Goal: Information Seeking & Learning: Learn about a topic

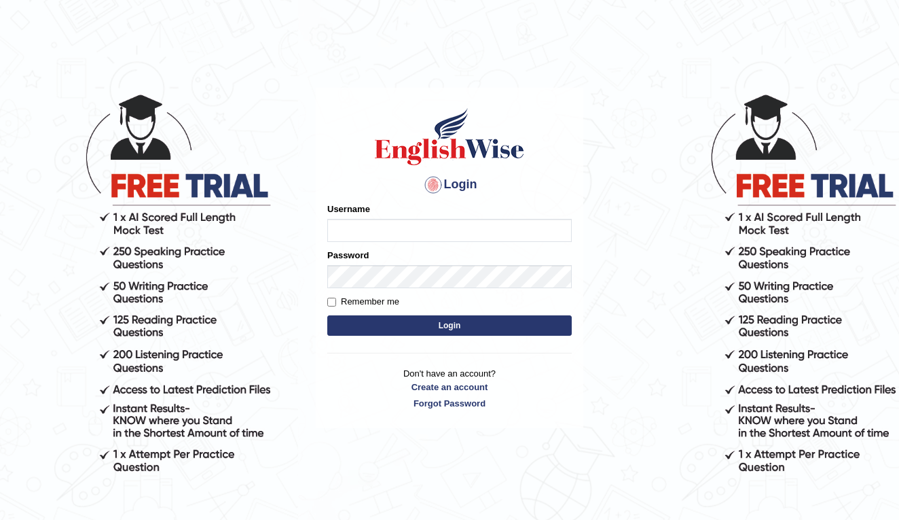
click at [397, 237] on input "Username" at bounding box center [449, 230] width 245 height 23
click at [551, 234] on input "Username" at bounding box center [449, 230] width 245 height 23
click at [560, 233] on input "Username" at bounding box center [449, 230] width 245 height 23
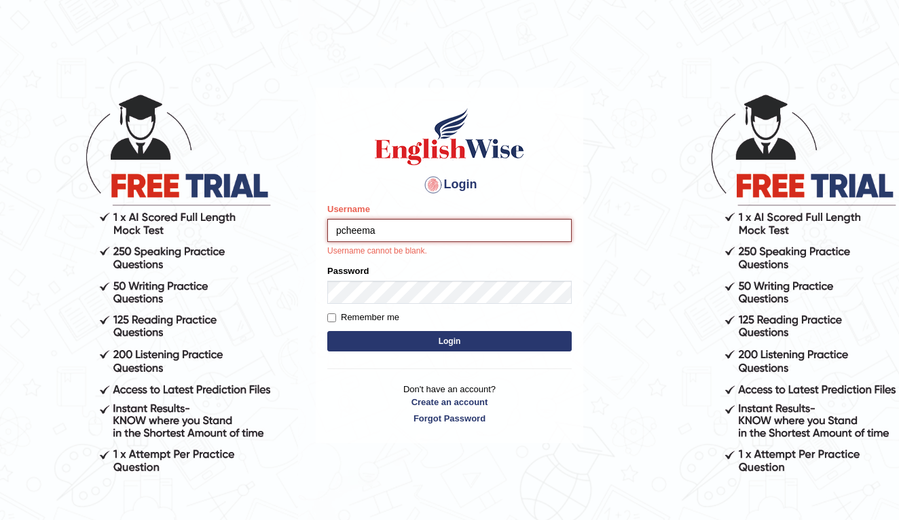
type input "pcheema"
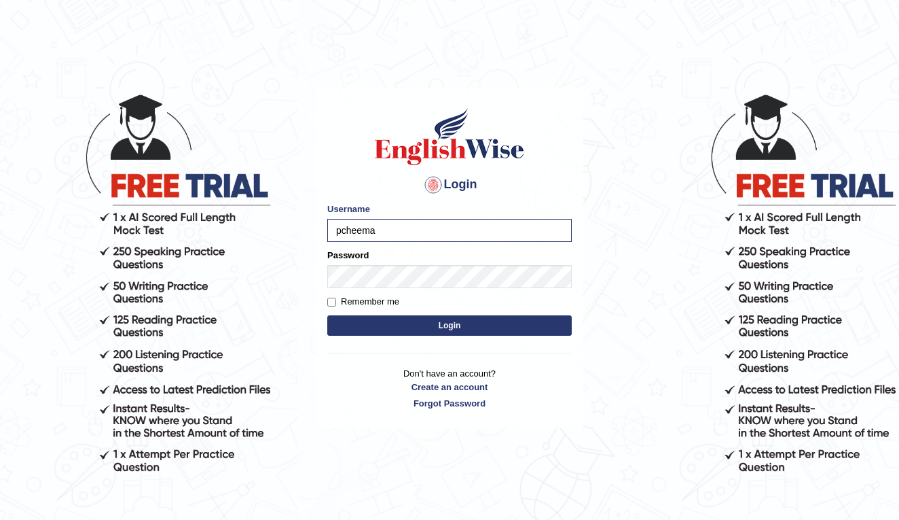
click at [332, 301] on input "Remember me" at bounding box center [331, 301] width 9 height 9
checkbox input "true"
click at [404, 324] on button "Login" at bounding box center [449, 325] width 245 height 20
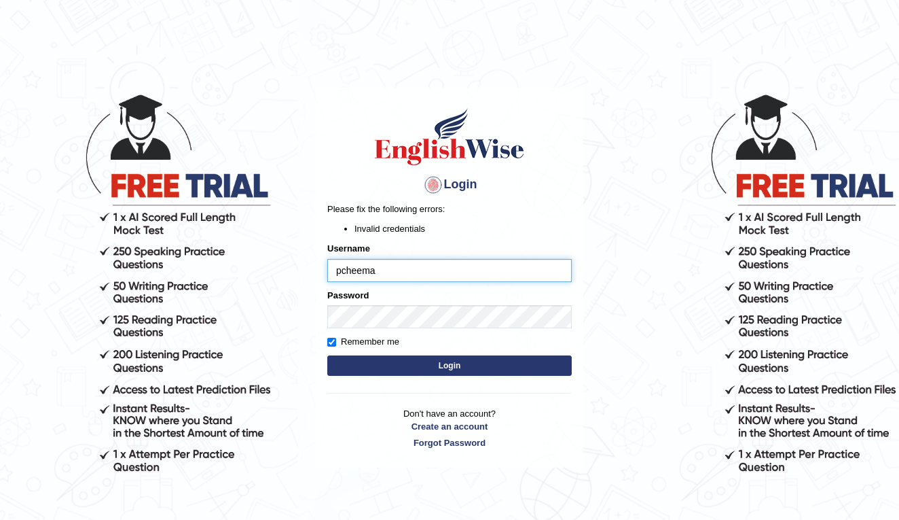
click at [344, 270] on input "pcheema" at bounding box center [449, 270] width 245 height 23
type input "Pcheema"
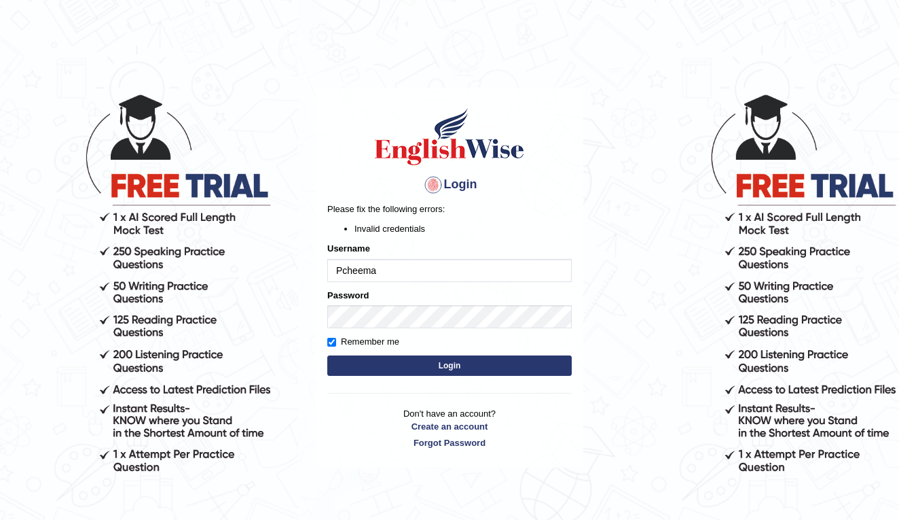
click at [351, 363] on button "Login" at bounding box center [449, 365] width 245 height 20
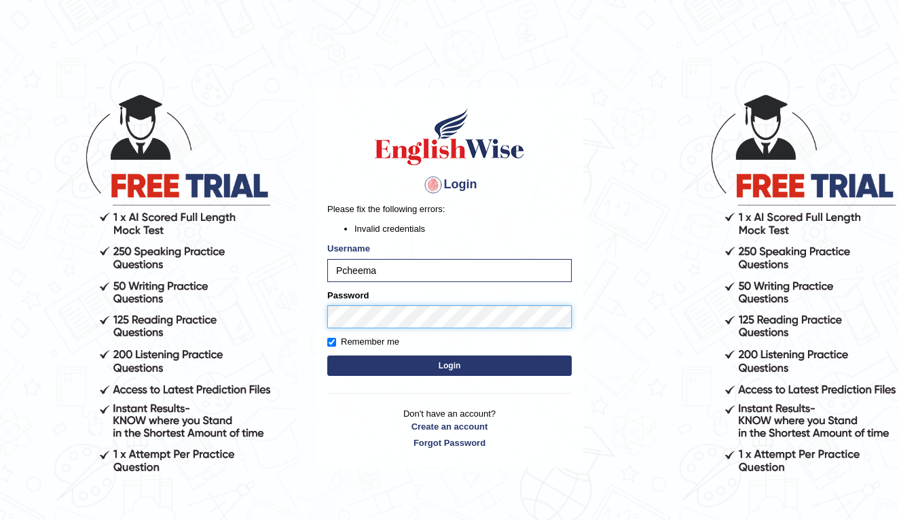
click at [450, 365] on button "Login" at bounding box center [449, 365] width 245 height 20
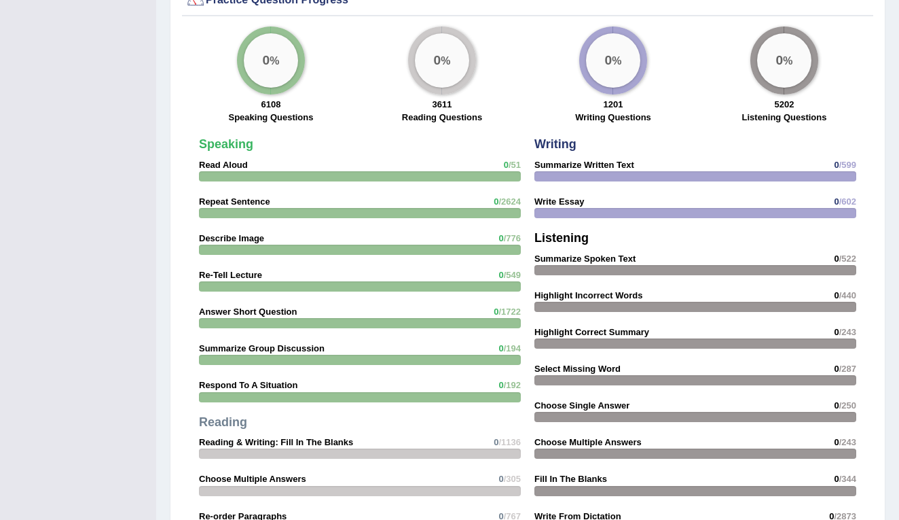
scroll to position [892, 0]
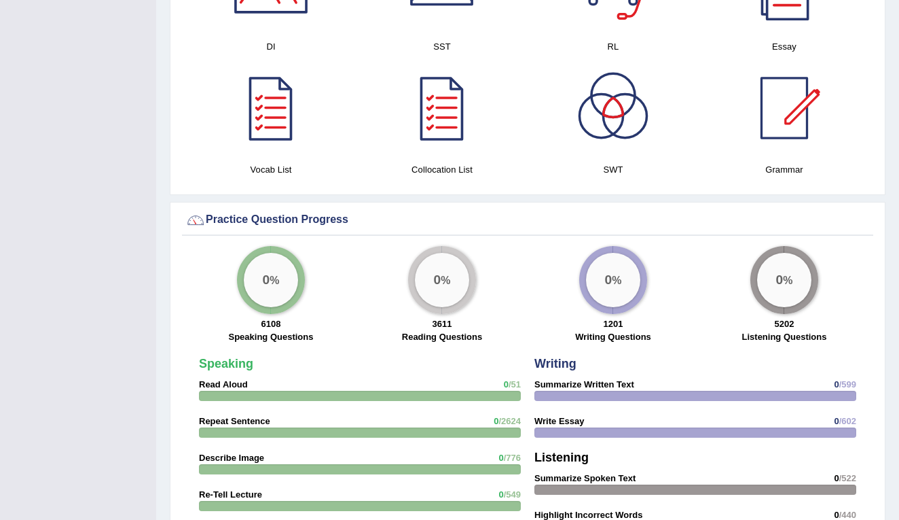
click at [380, 391] on div at bounding box center [360, 396] width 322 height 10
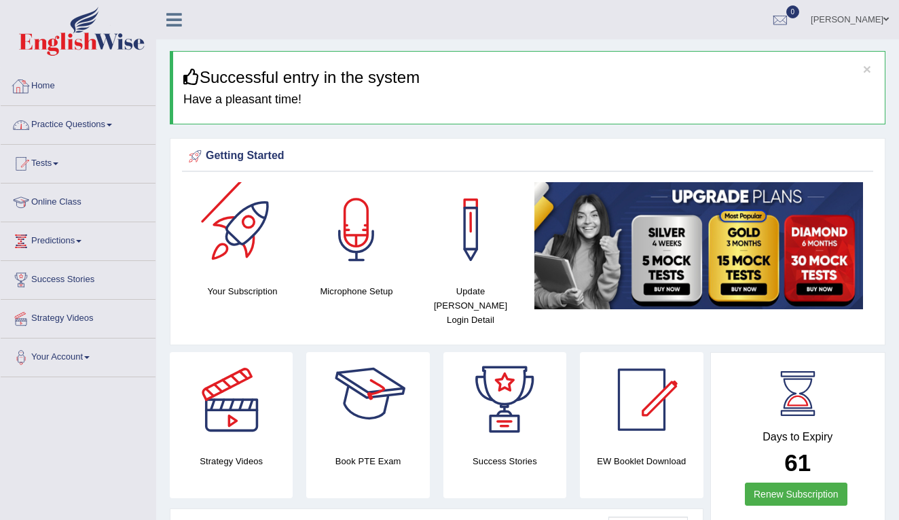
scroll to position [0, 0]
click at [112, 125] on span at bounding box center [109, 125] width 5 height 3
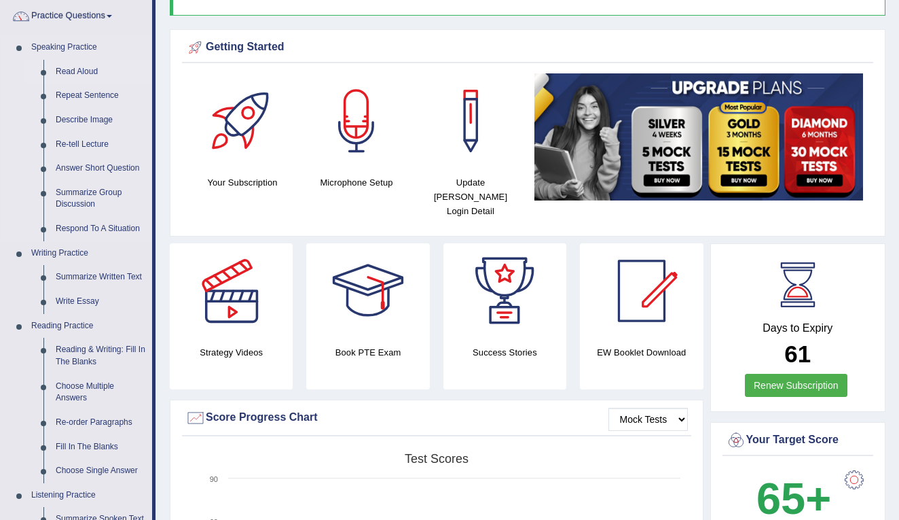
scroll to position [110, 0]
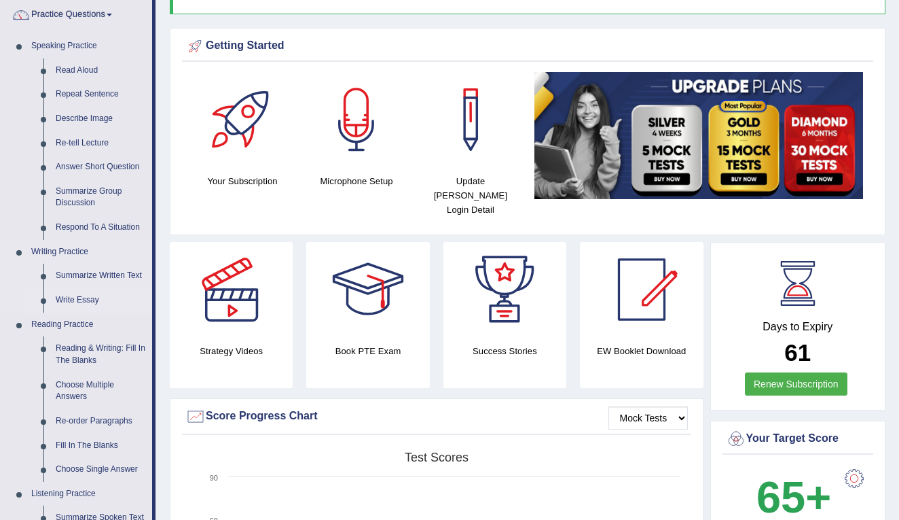
click at [78, 298] on link "Write Essay" at bounding box center [101, 300] width 103 height 24
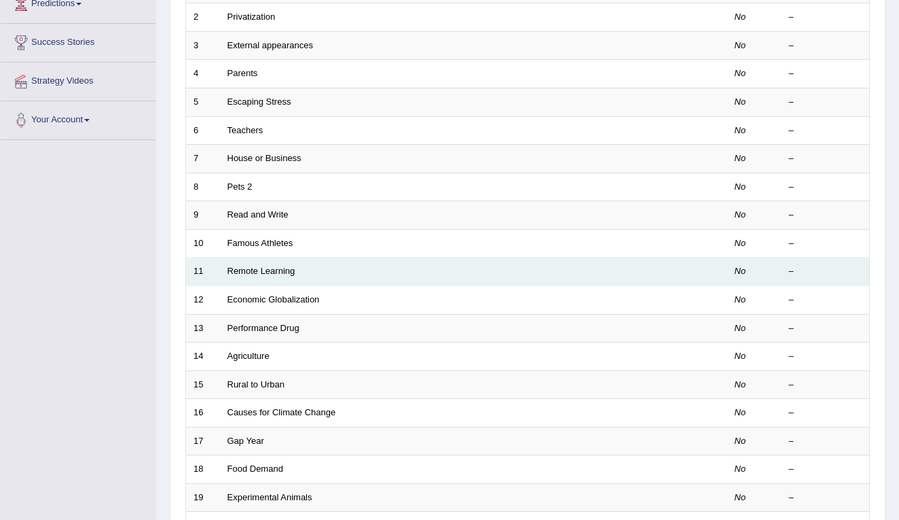
scroll to position [238, 0]
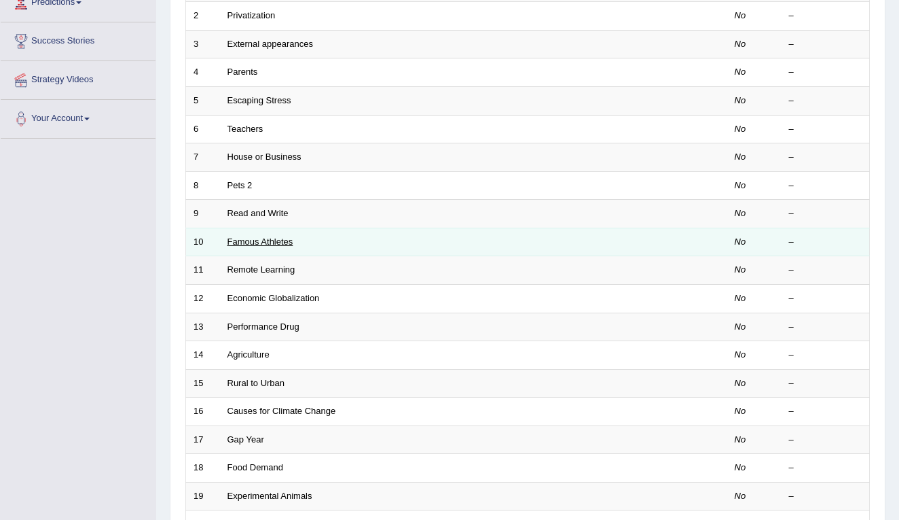
click at [273, 236] on link "Famous Athletes" at bounding box center [261, 241] width 66 height 10
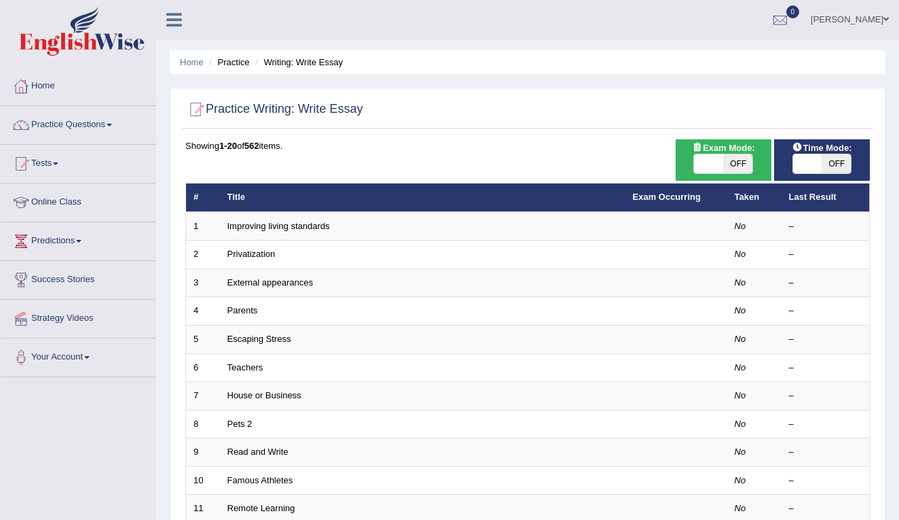
click at [741, 162] on span "OFF" at bounding box center [737, 163] width 29 height 19
checkbox input "true"
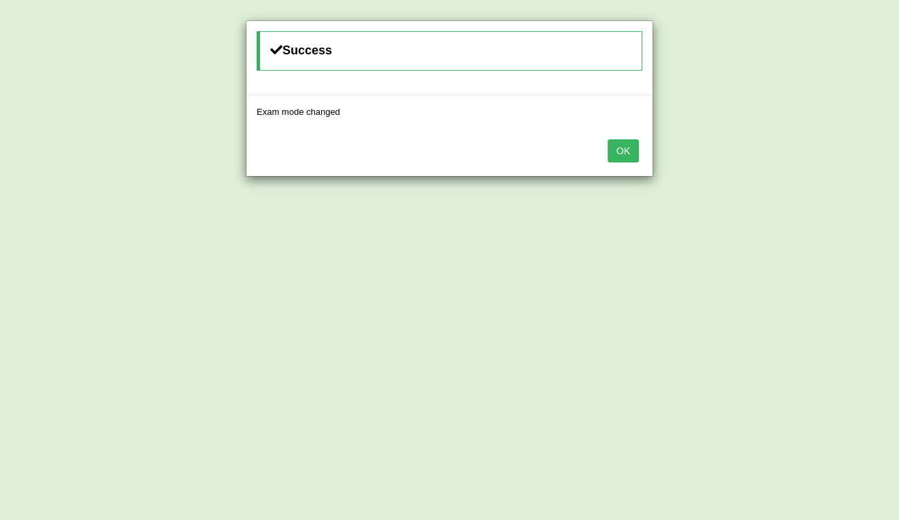
click at [611, 156] on button "OK" at bounding box center [623, 150] width 31 height 23
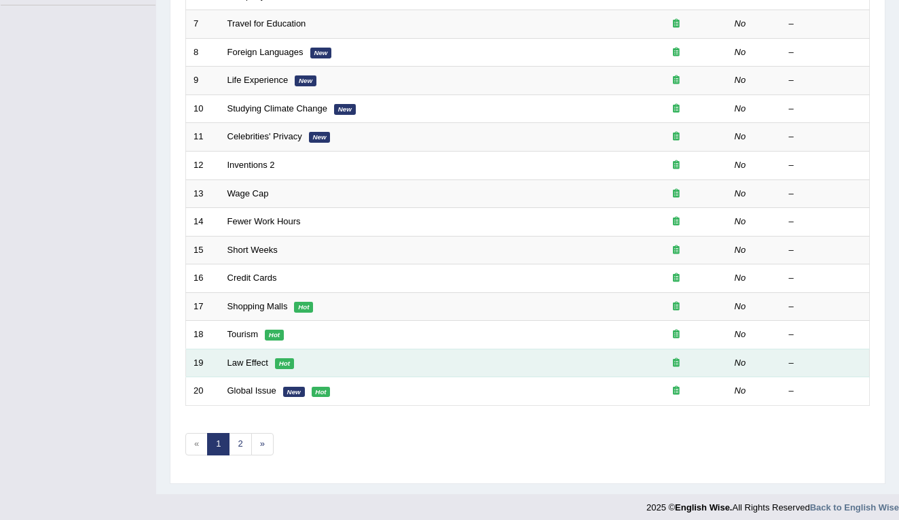
scroll to position [371, 0]
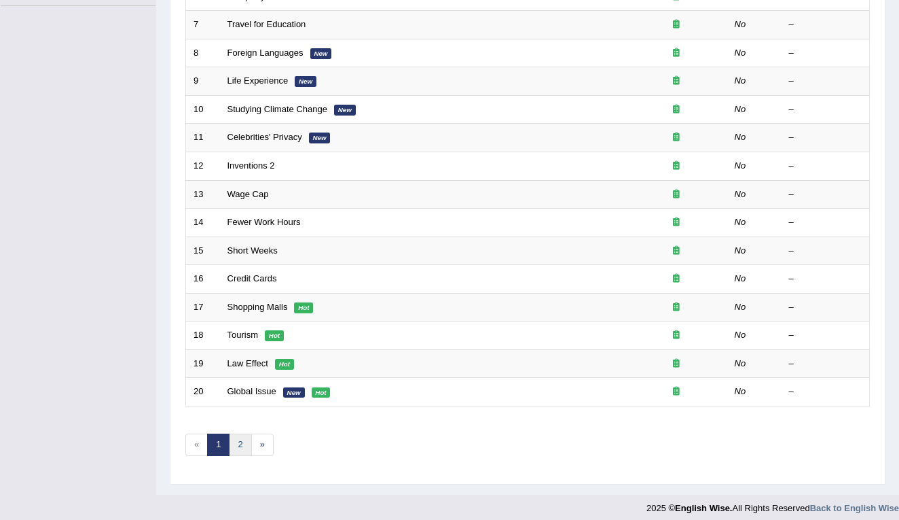
click at [237, 439] on link "2" at bounding box center [240, 444] width 22 height 22
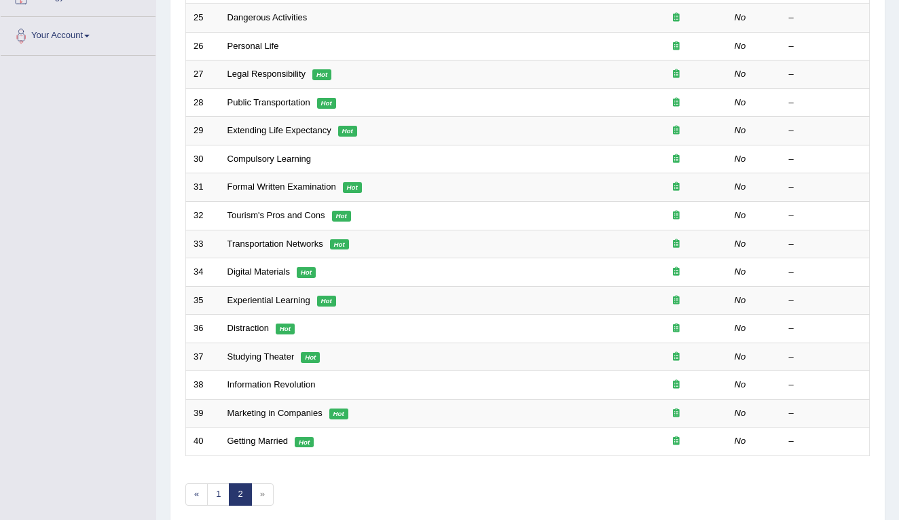
scroll to position [323, 0]
click at [219, 484] on link "1" at bounding box center [218, 493] width 22 height 22
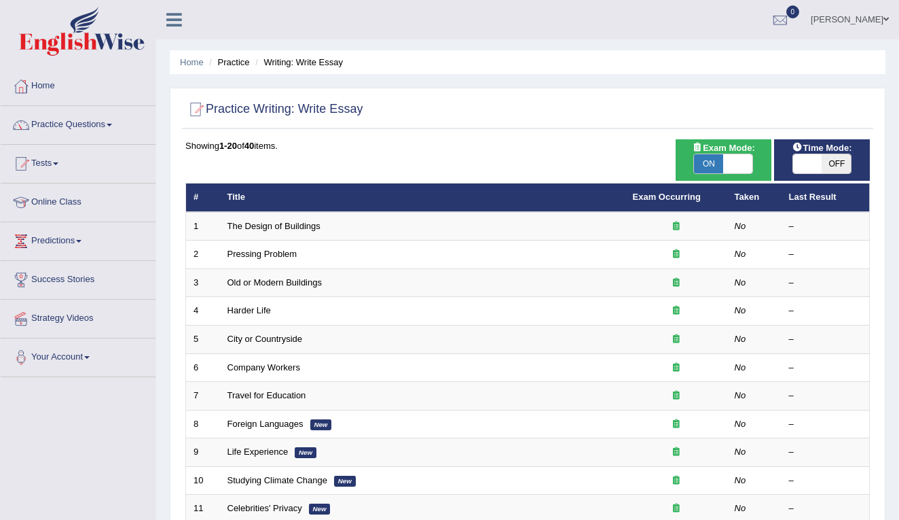
click at [713, 165] on span "ON" at bounding box center [708, 163] width 29 height 19
checkbox input "false"
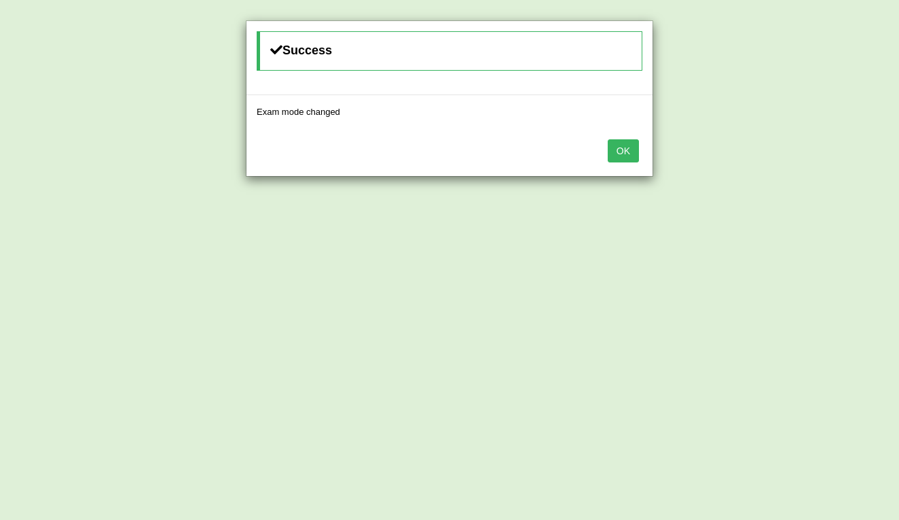
click at [623, 153] on button "OK" at bounding box center [623, 150] width 31 height 23
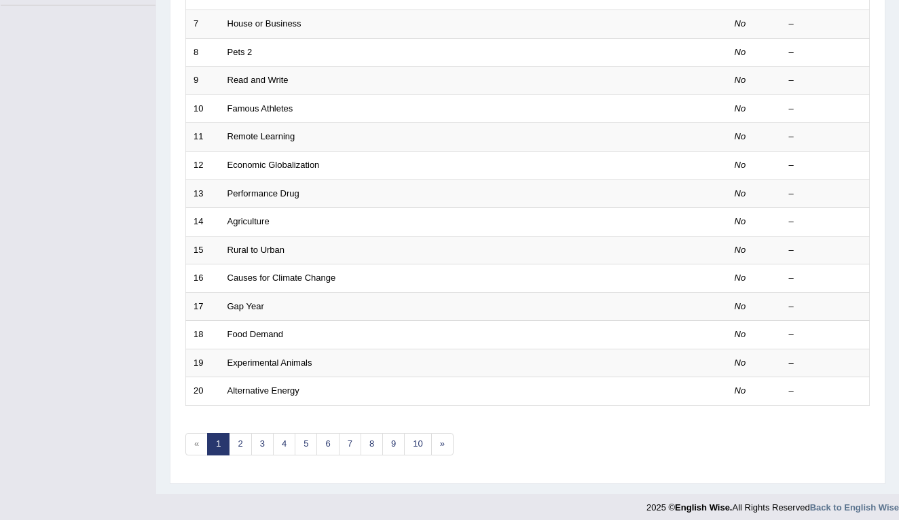
scroll to position [371, 0]
click at [240, 433] on link "2" at bounding box center [240, 444] width 22 height 22
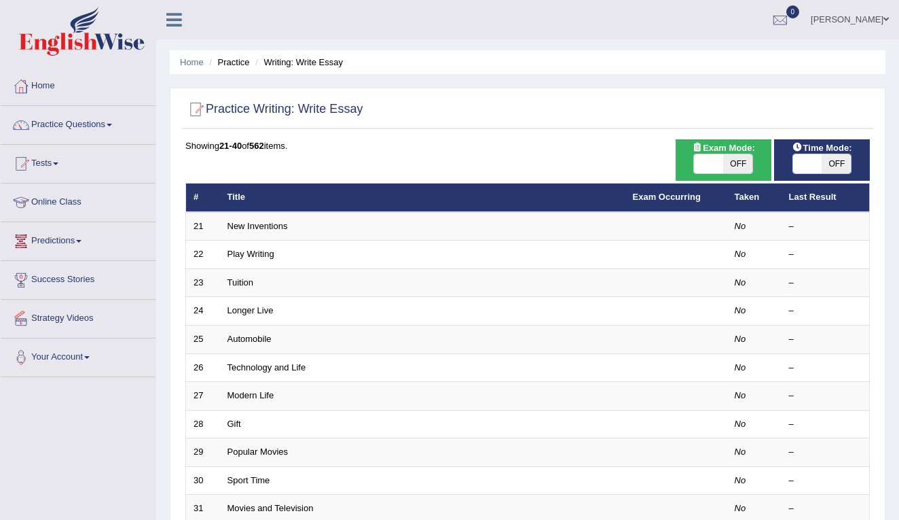
click at [77, 207] on link "Online Class" at bounding box center [78, 200] width 155 height 34
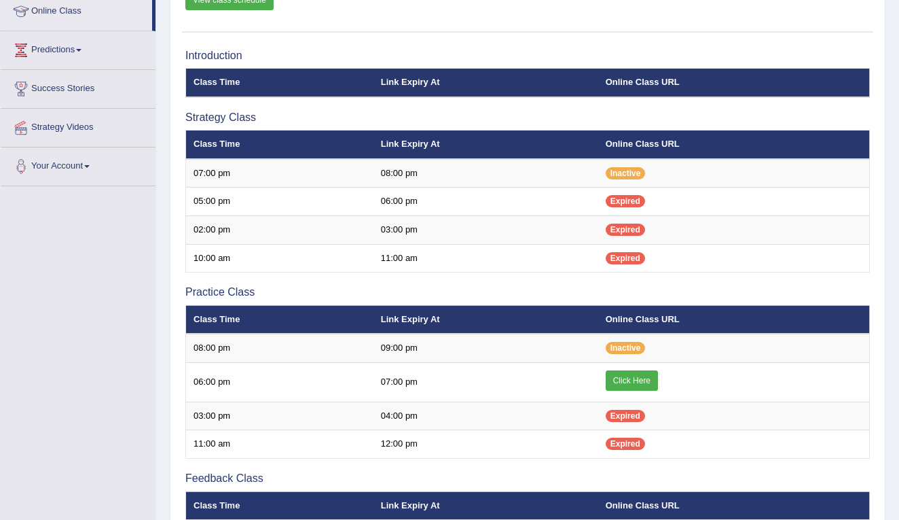
scroll to position [187, 0]
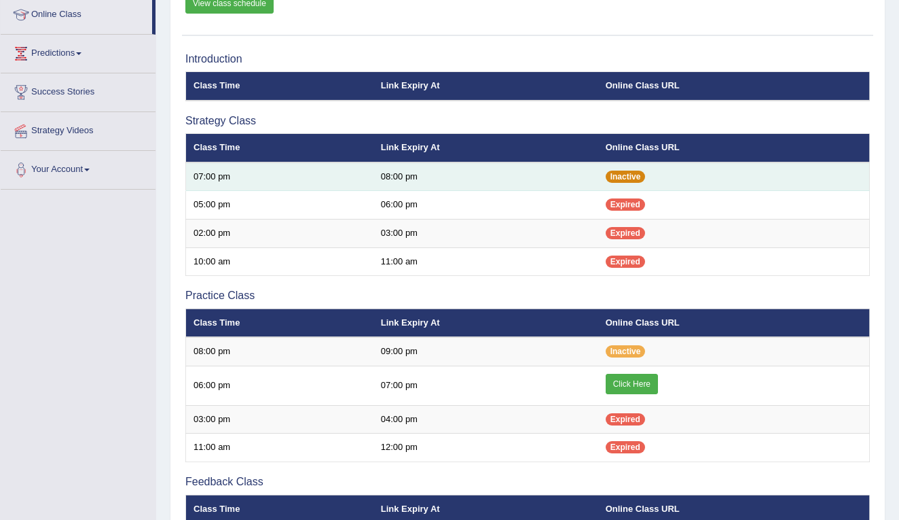
click at [636, 179] on span "Inactive" at bounding box center [626, 176] width 40 height 12
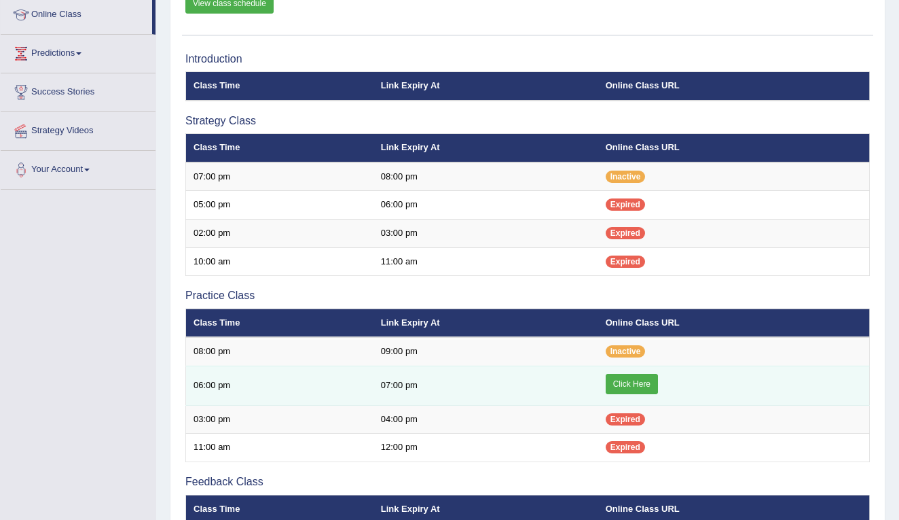
click at [632, 382] on link "Click Here" at bounding box center [632, 384] width 52 height 20
